Goal: Information Seeking & Learning: Find specific fact

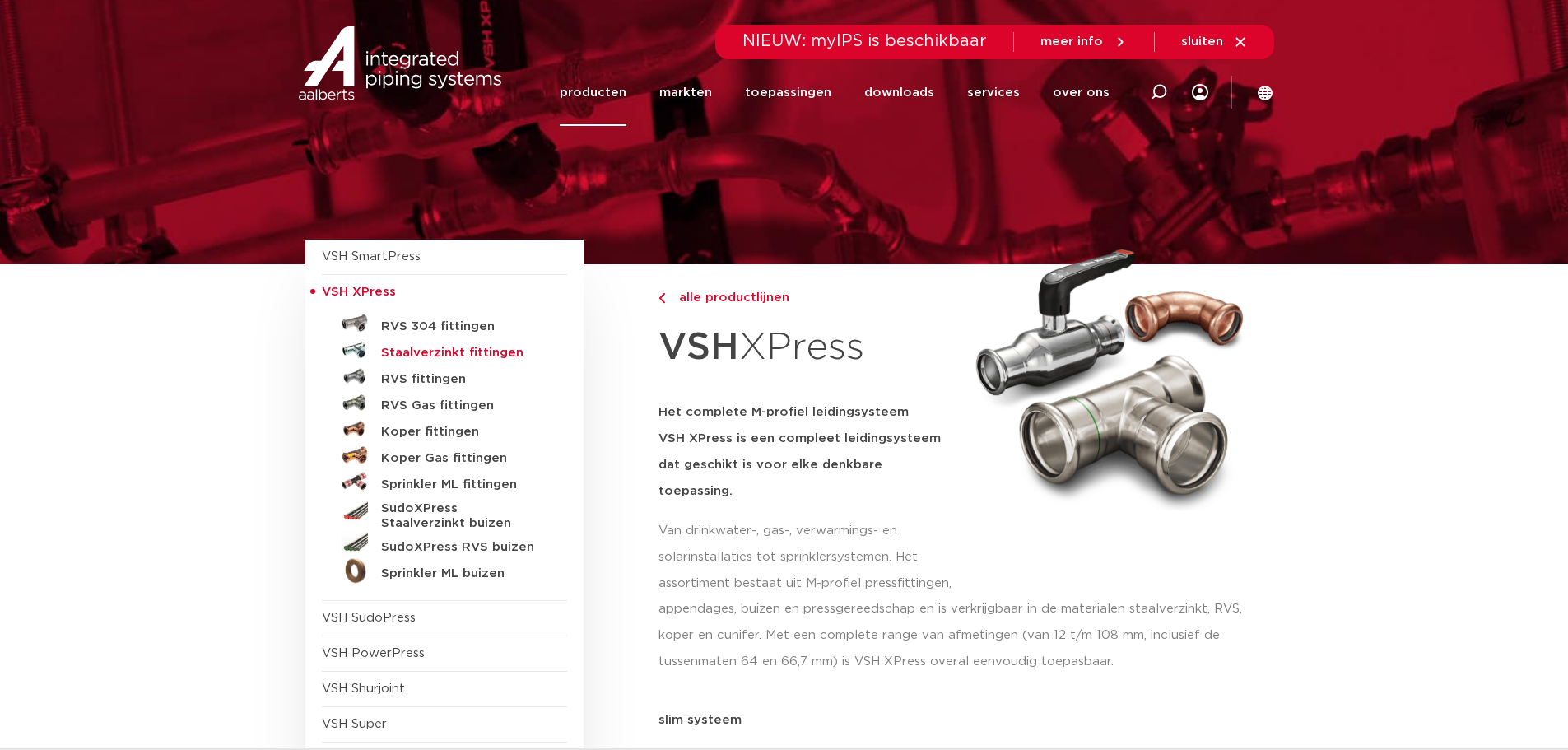
click at [500, 346] on h5 "Staalverzinkt fittingen" at bounding box center [462, 353] width 163 height 15
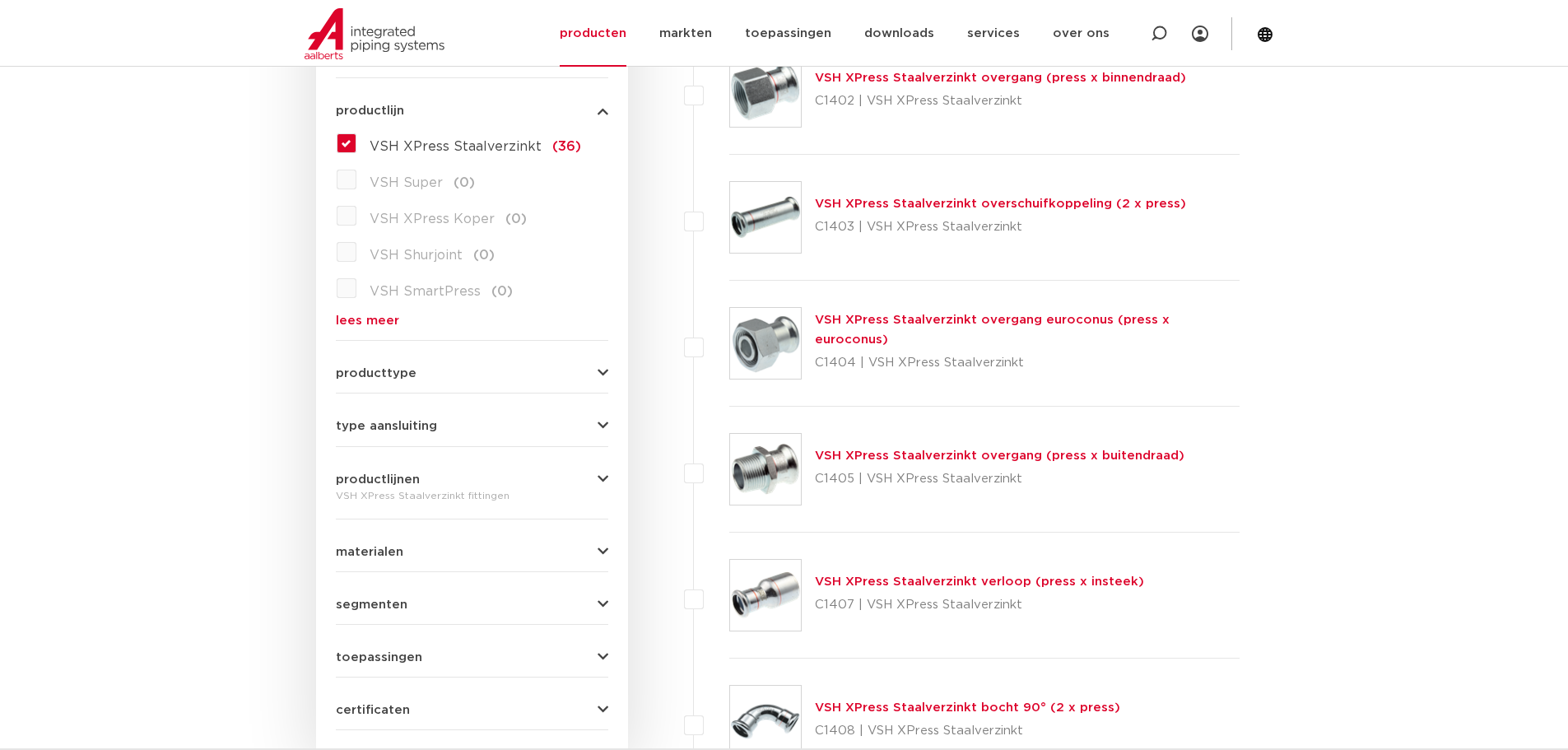
scroll to position [453, 0]
click at [914, 448] on div "VSH XPress Staalverzinkt overgang (press x buitendraad) C1405 | VSH XPress Staa…" at bounding box center [999, 471] width 369 height 47
click at [915, 458] on link "VSH XPress Staalverzinkt overgang (press x buitendraad)" at bounding box center [999, 456] width 369 height 13
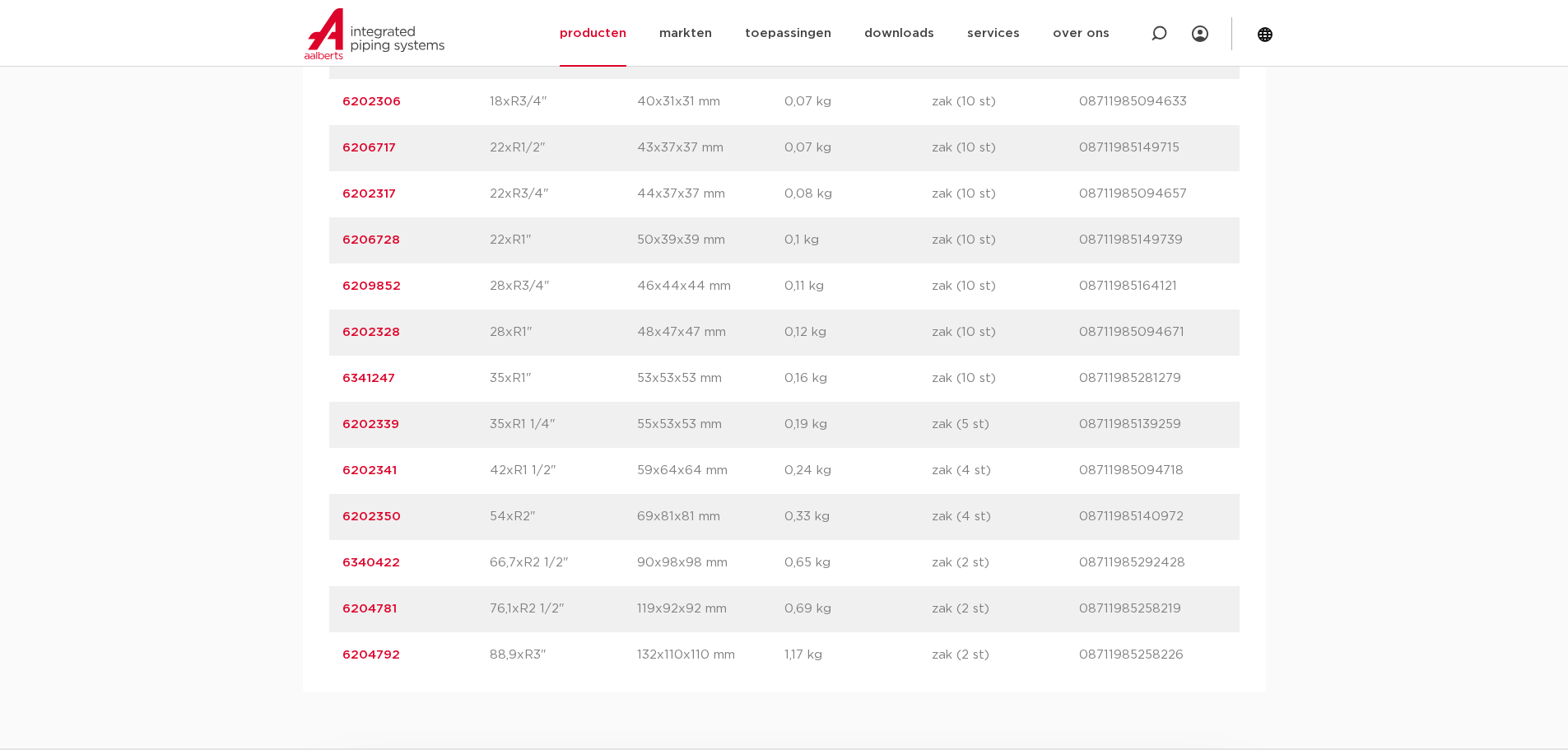
scroll to position [1400, 0]
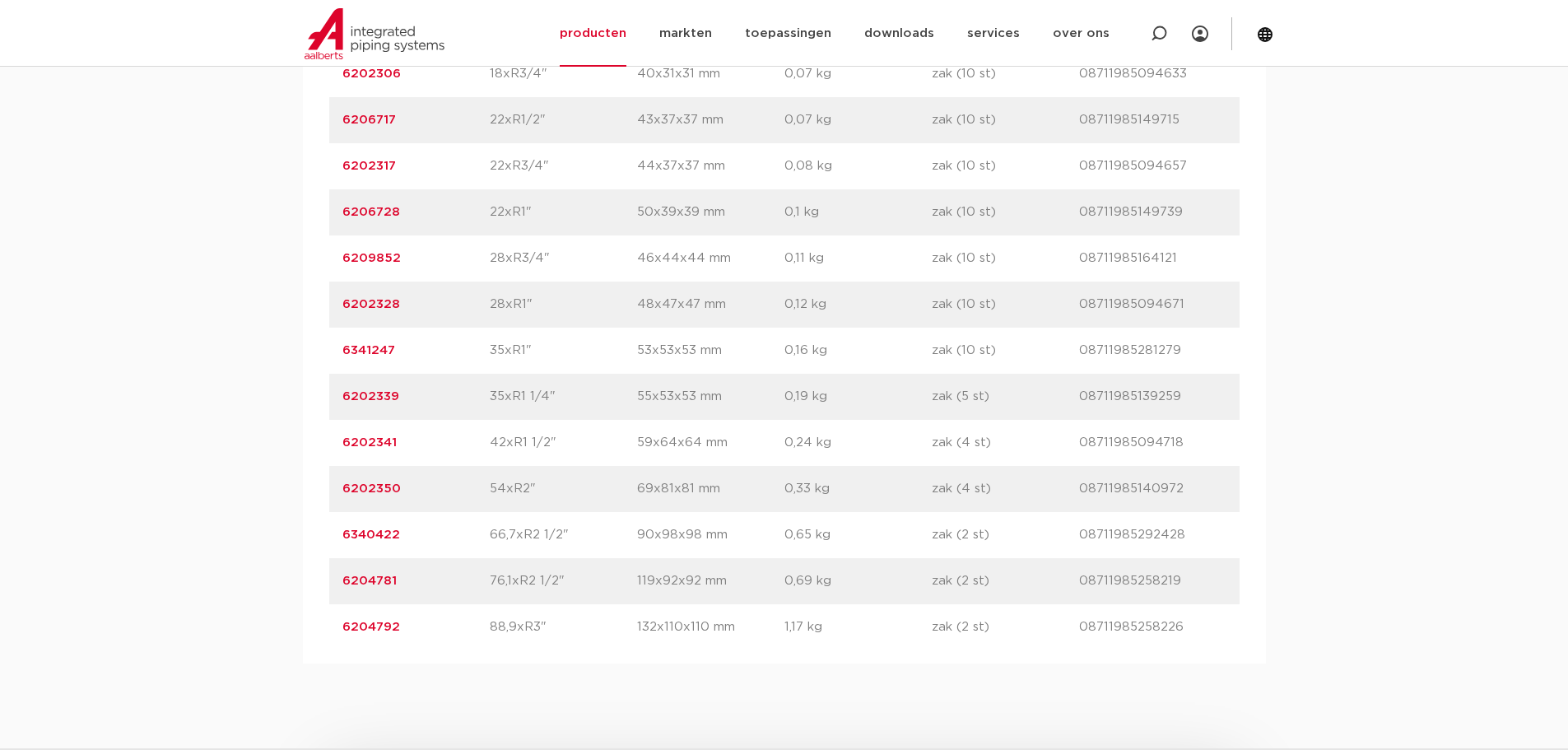
drag, startPoint x: 487, startPoint y: 579, endPoint x: 618, endPoint y: 581, distance: 131.0
click at [618, 581] on div "artikelnummer 6204781 afmeting 76,1xR2 1/2" [GEOGRAPHIC_DATA] 119x92x92 mm gewi…" at bounding box center [784, 582] width 911 height 47
click at [528, 590] on p "76,1xR2 1/2"" at bounding box center [563, 582] width 148 height 20
drag, startPoint x: 488, startPoint y: 583, endPoint x: 566, endPoint y: 582, distance: 78.0
click at [566, 582] on div "artikelnummer 6204781 afmeting 76,1xR2 1/2" [GEOGRAPHIC_DATA] 119x92x92 mm gewi…" at bounding box center [784, 582] width 911 height 47
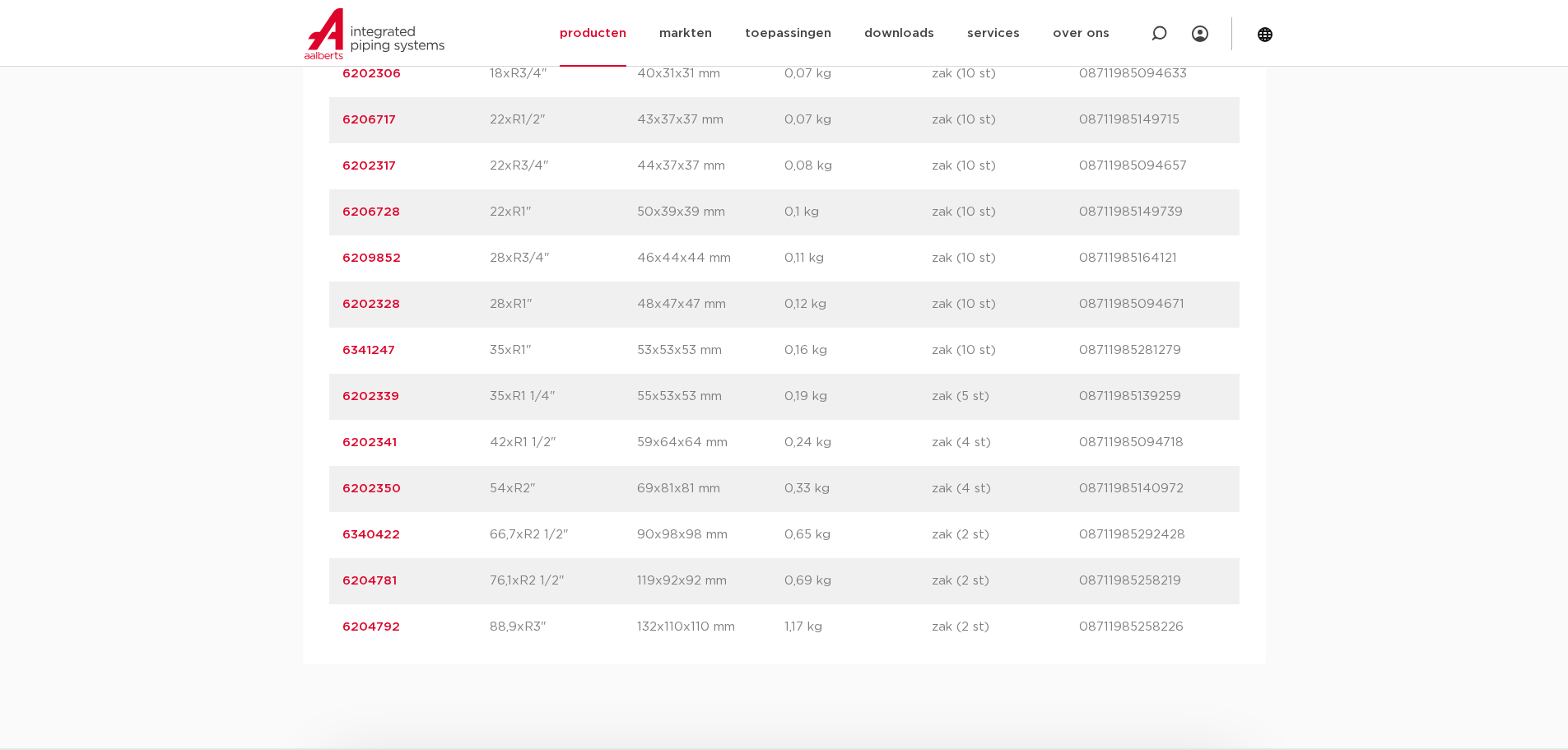
click at [566, 582] on p "76,1xR2 1/2"" at bounding box center [563, 582] width 148 height 20
drag, startPoint x: 566, startPoint y: 582, endPoint x: 494, endPoint y: 583, distance: 72.0
click at [494, 583] on p "76,1xR2 1/2"" at bounding box center [563, 582] width 148 height 20
drag, startPoint x: 493, startPoint y: 576, endPoint x: 557, endPoint y: 580, distance: 64.1
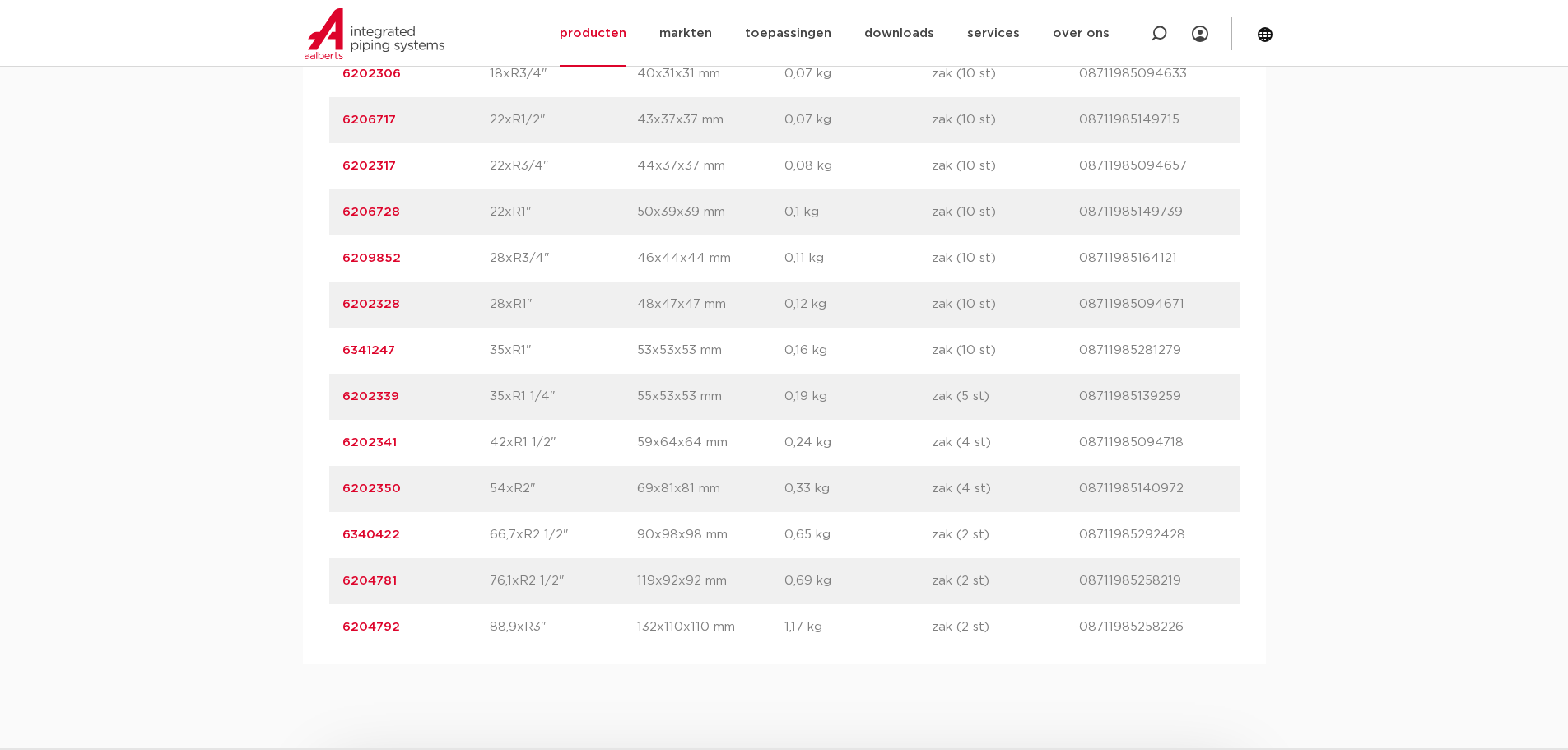
click at [557, 580] on div "artikelnummer 6204781 afmeting 76,1xR2 1/2" [GEOGRAPHIC_DATA] 119x92x92 mm gewi…" at bounding box center [784, 582] width 911 height 47
click at [557, 580] on p "76,1xR2 1/2"" at bounding box center [563, 582] width 148 height 20
drag, startPoint x: 488, startPoint y: 581, endPoint x: 557, endPoint y: 585, distance: 69.1
click at [557, 585] on div "artikelnummer 6204781 afmeting 76,1xR2 1/2" [GEOGRAPHIC_DATA] 119x92x92 mm gewi…" at bounding box center [784, 582] width 911 height 47
click at [557, 585] on p "76,1xR2 1/2"" at bounding box center [563, 582] width 148 height 20
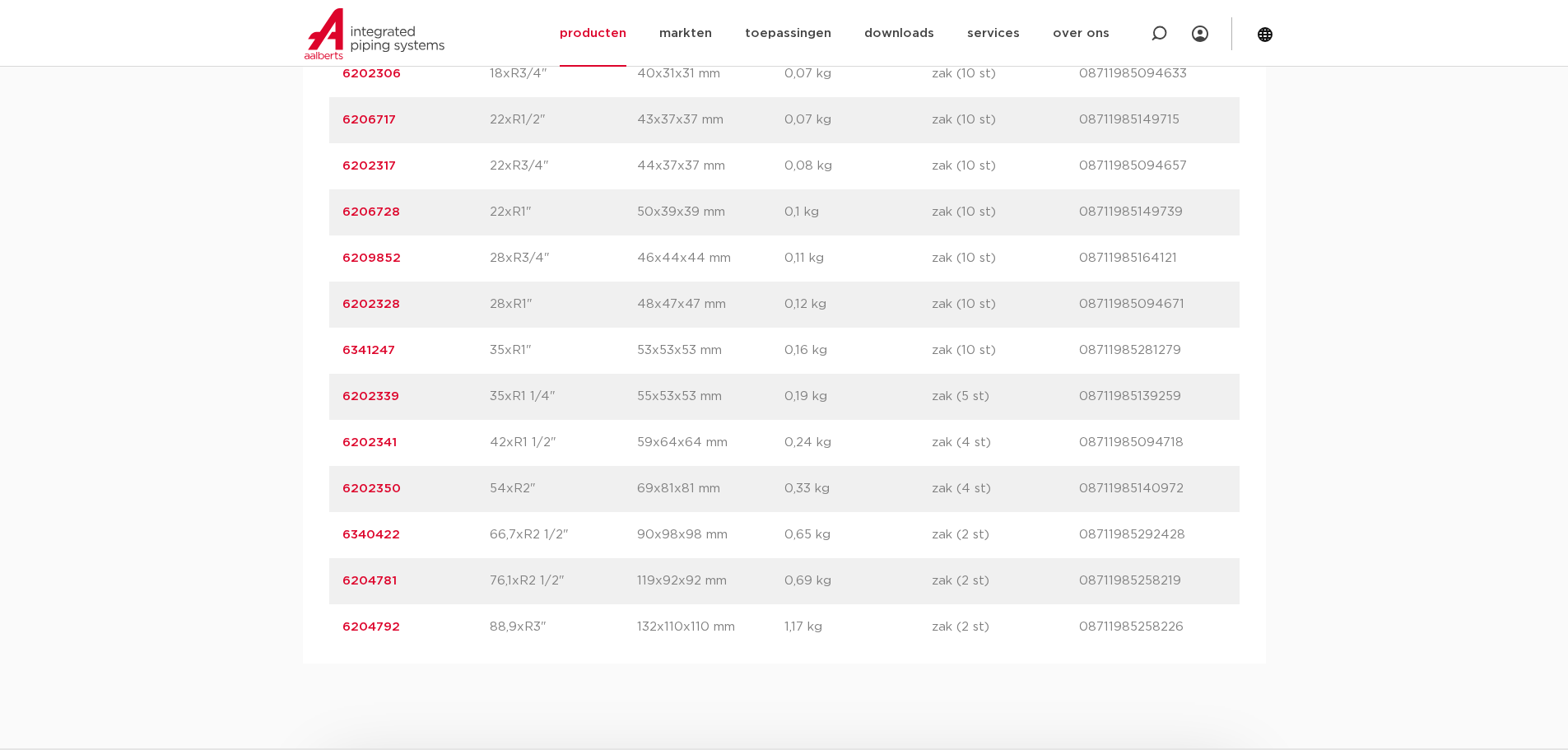
drag, startPoint x: 565, startPoint y: 584, endPoint x: 478, endPoint y: 584, distance: 87.0
click at [478, 584] on div "artikelnummer 6204781 afmeting 76,1xR2 1/2" [GEOGRAPHIC_DATA] 119x92x92 mm gewi…" at bounding box center [784, 582] width 911 height 47
click at [478, 584] on p "6204781" at bounding box center [416, 582] width 148 height 20
drag, startPoint x: 471, startPoint y: 584, endPoint x: 582, endPoint y: 583, distance: 111.0
click at [582, 583] on div "artikelnummer 6204781 afmeting 76,1xR2 1/2" [GEOGRAPHIC_DATA] 119x92x92 mm gewi…" at bounding box center [784, 582] width 911 height 47
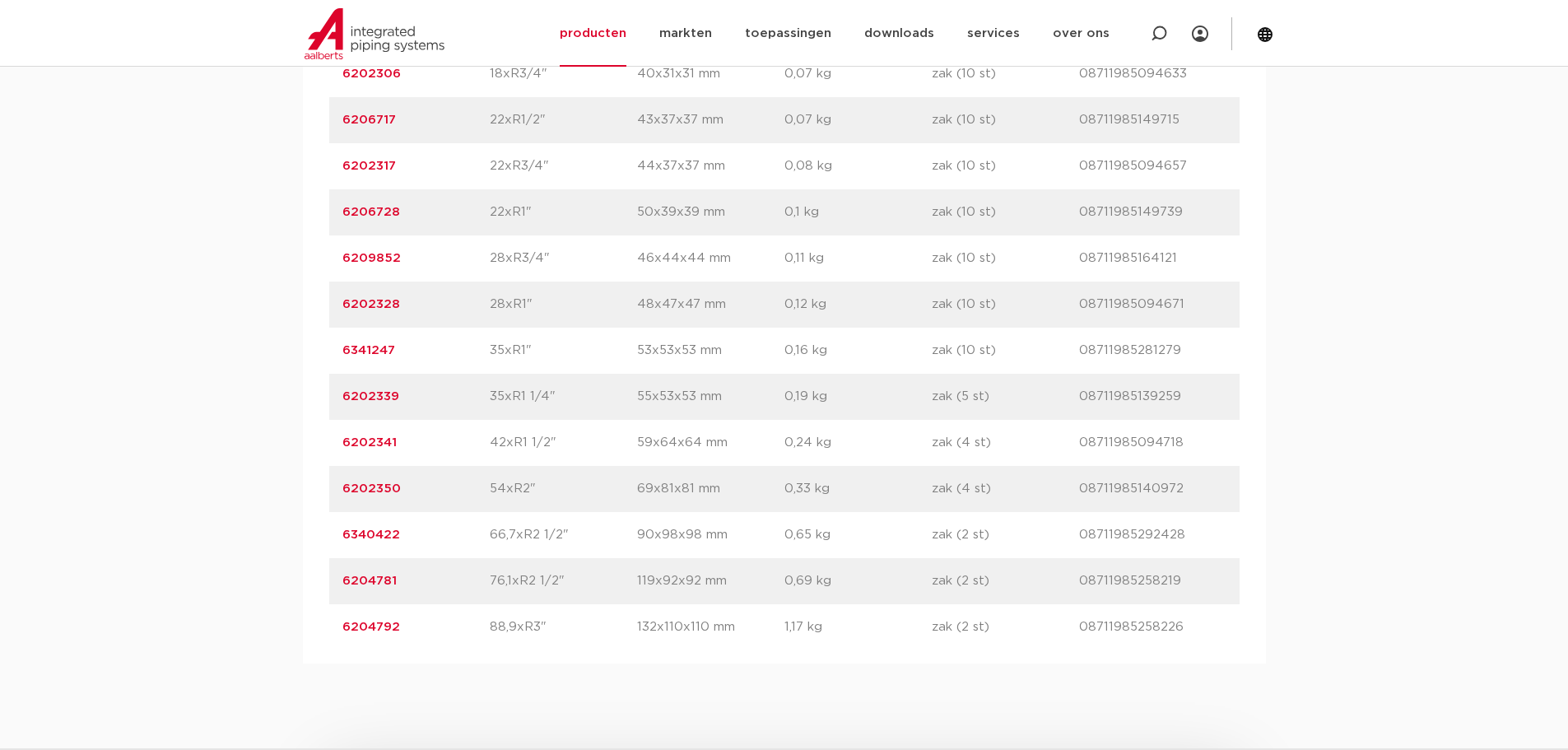
click at [582, 583] on p "76,1xR2 1/2"" at bounding box center [563, 582] width 148 height 20
drag, startPoint x: 576, startPoint y: 583, endPoint x: 452, endPoint y: 582, distance: 124.0
click at [452, 582] on div "artikelnummer 6204781 afmeting 76,1xR2 1/2" [GEOGRAPHIC_DATA] 119x92x92 mm gewi…" at bounding box center [784, 582] width 911 height 47
click at [452, 582] on p "6204781" at bounding box center [416, 582] width 148 height 20
drag, startPoint x: 1197, startPoint y: 629, endPoint x: 1078, endPoint y: 634, distance: 119.1
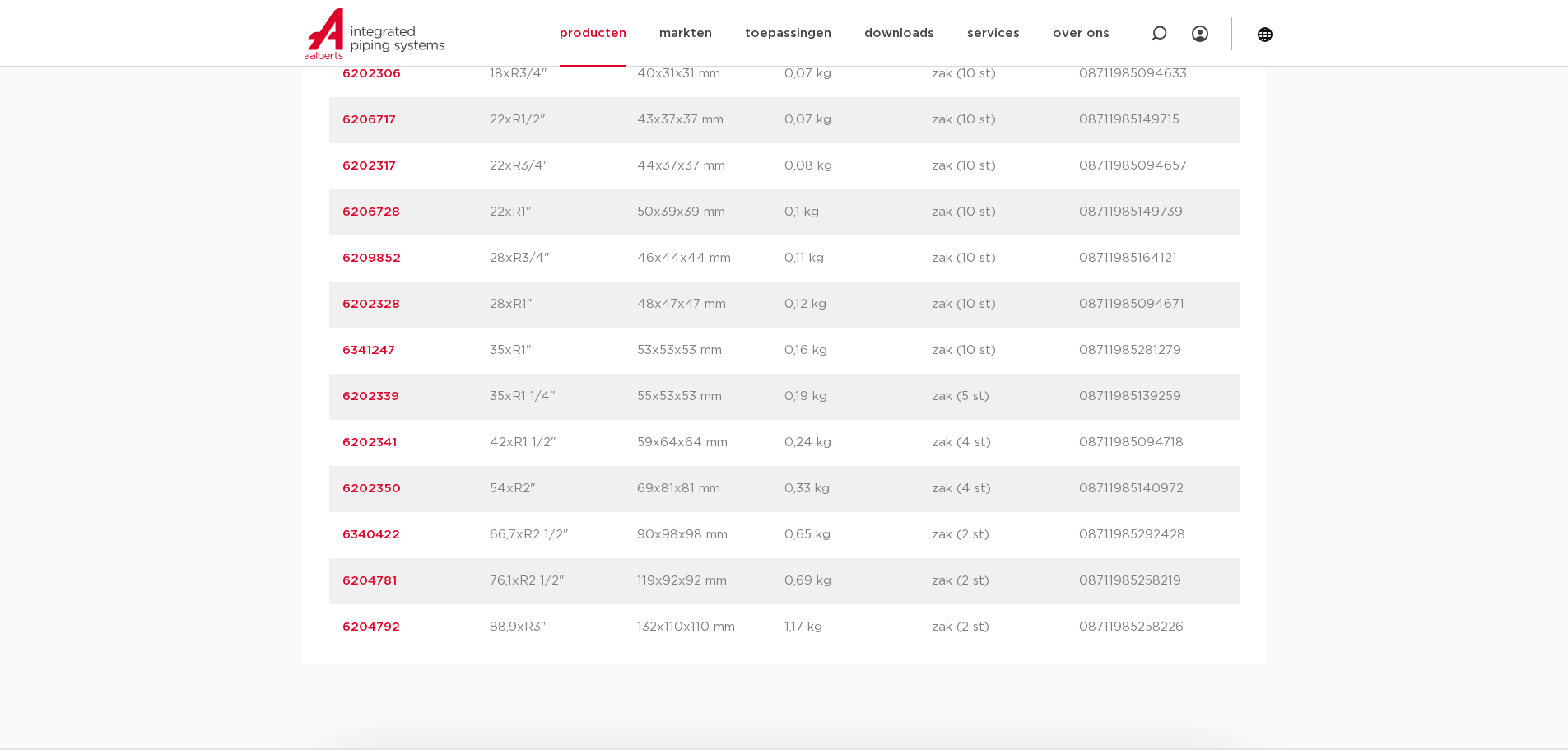
click at [1079, 634] on p "08711985258226" at bounding box center [1152, 627] width 148 height 20
drag, startPoint x: 1078, startPoint y: 629, endPoint x: 1222, endPoint y: 627, distance: 144.0
click at [1222, 627] on p "08711985258226" at bounding box center [1152, 627] width 148 height 20
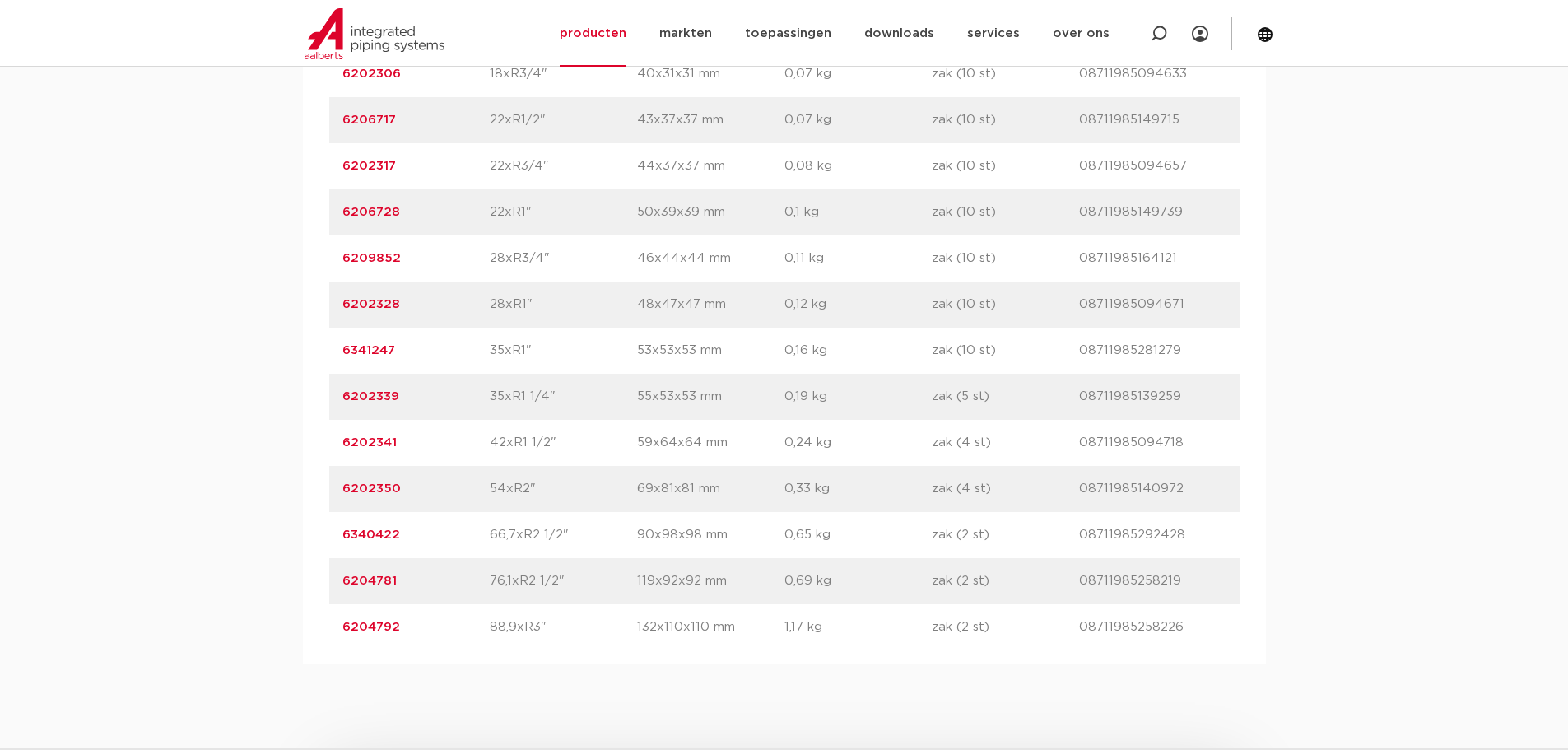
click at [1315, 392] on div "assortiment [GEOGRAPHIC_DATA] specificaties downloads ETIM sustainability verwa…" at bounding box center [784, 172] width 1568 height 984
drag, startPoint x: 1326, startPoint y: 348, endPoint x: 1331, endPoint y: 329, distance: 19.6
